Goal: Task Accomplishment & Management: Use online tool/utility

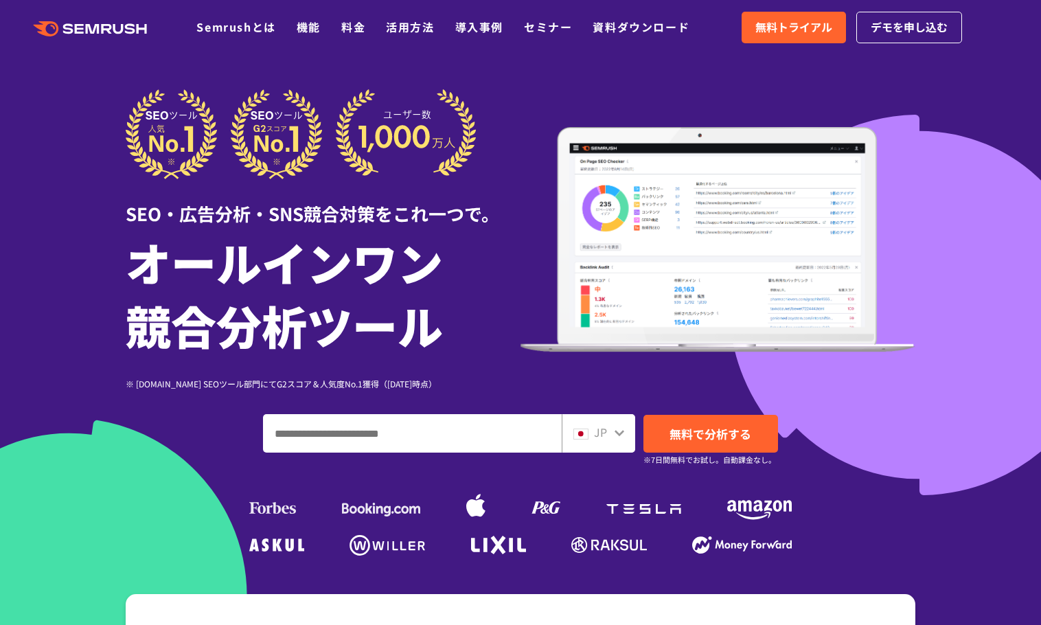
click at [456, 438] on input "ドメイン、キーワードまたはURLを入力してください" at bounding box center [412, 433] width 297 height 37
type input "********"
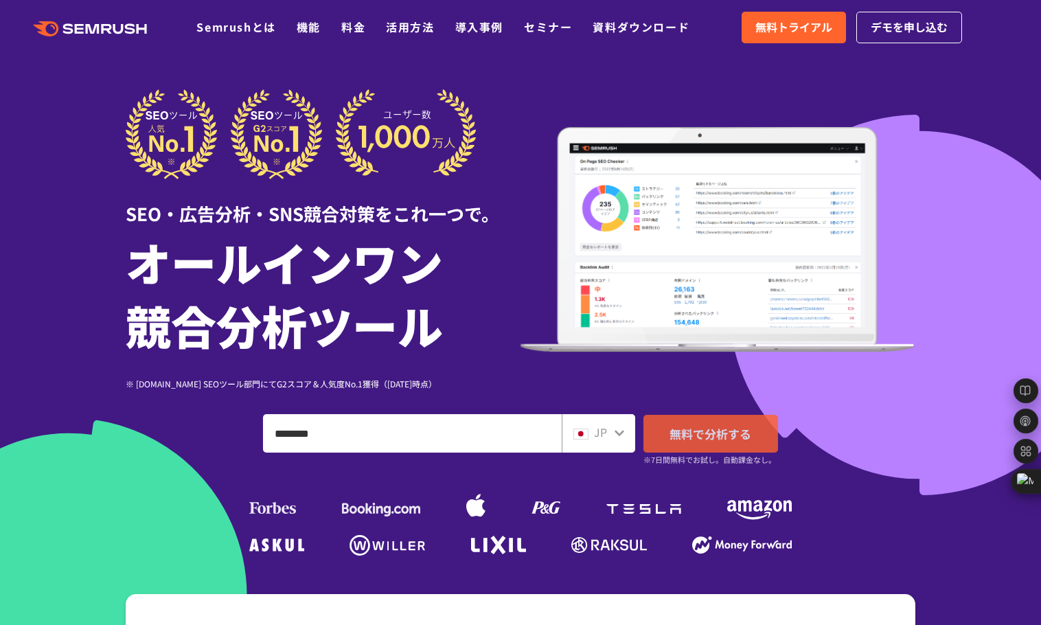
click at [719, 440] on span "無料で分析する" at bounding box center [711, 433] width 82 height 17
